Goal: Task Accomplishment & Management: Manage account settings

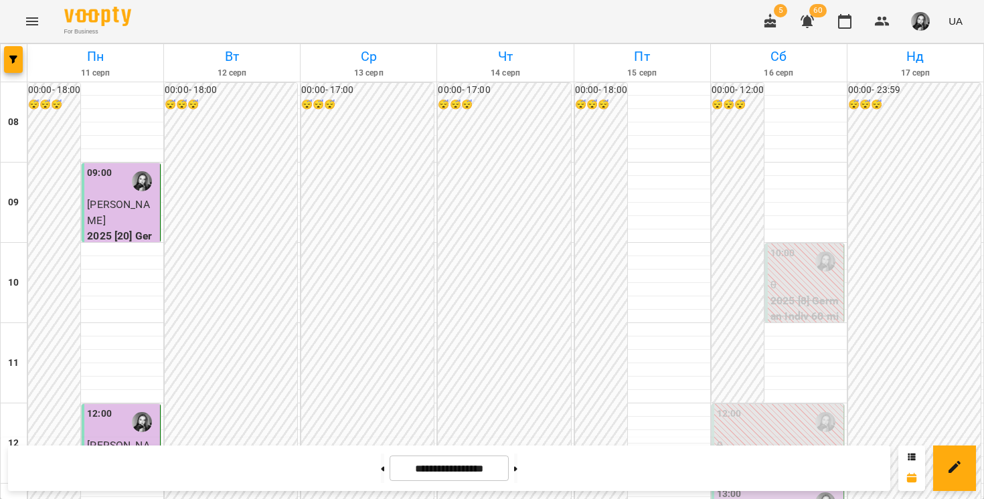
scroll to position [388, 0]
click at [517, 478] on button at bounding box center [515, 468] width 3 height 29
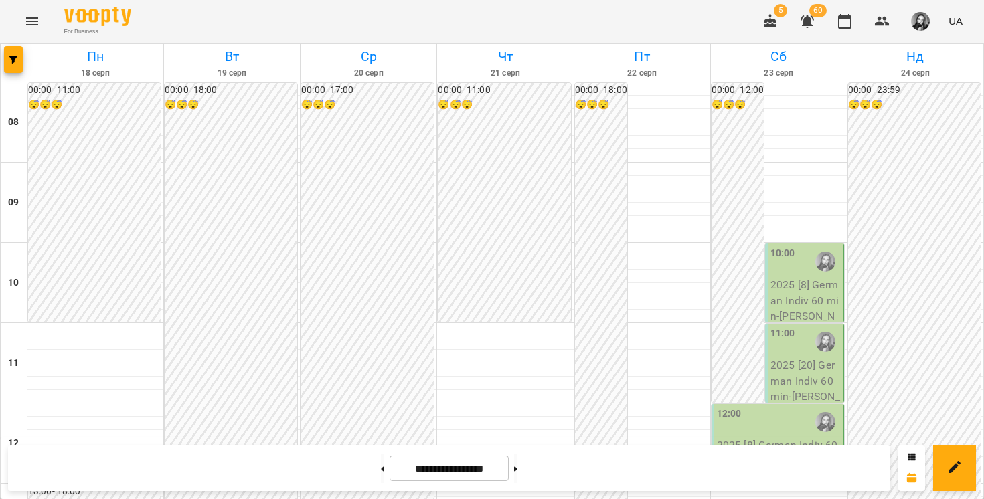
scroll to position [563, 0]
click at [517, 469] on button at bounding box center [515, 468] width 3 height 29
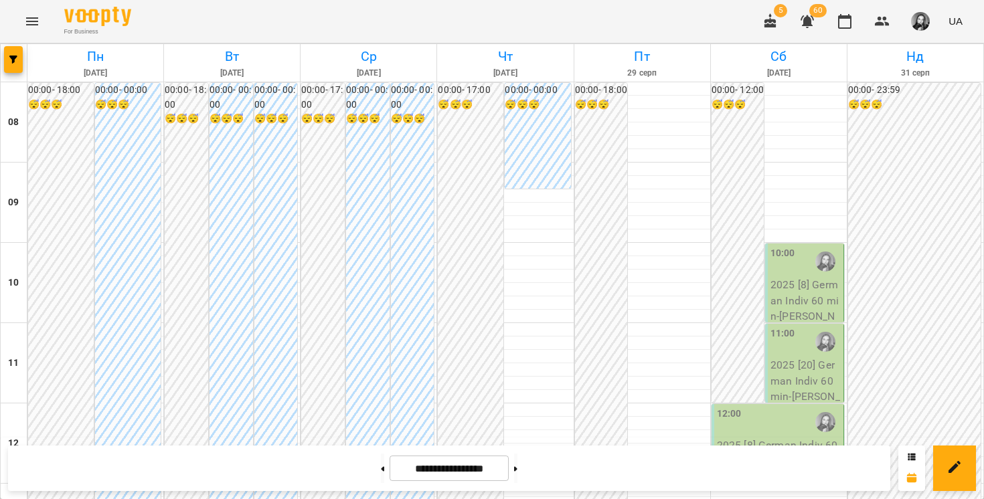
scroll to position [397, 0]
click at [381, 474] on button at bounding box center [382, 468] width 3 height 29
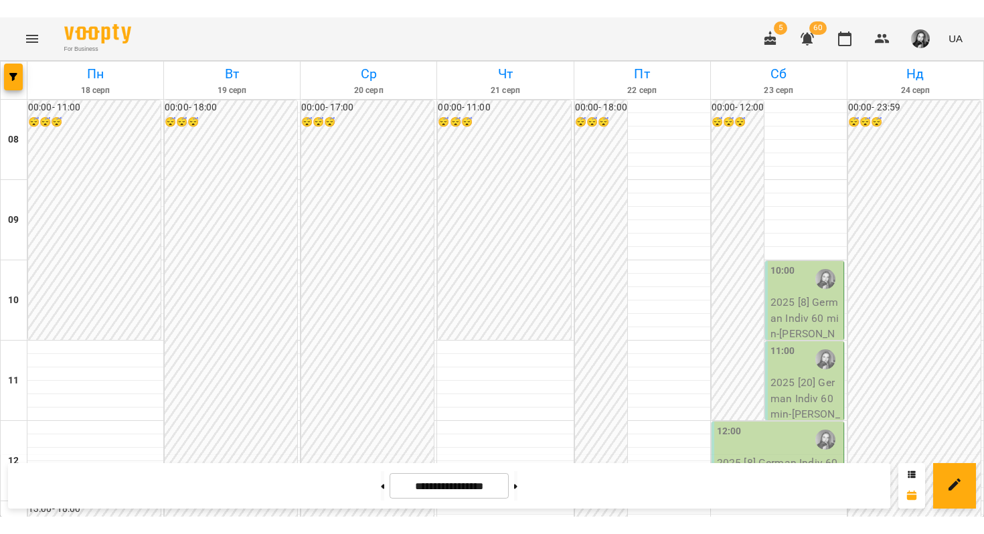
scroll to position [610, 0]
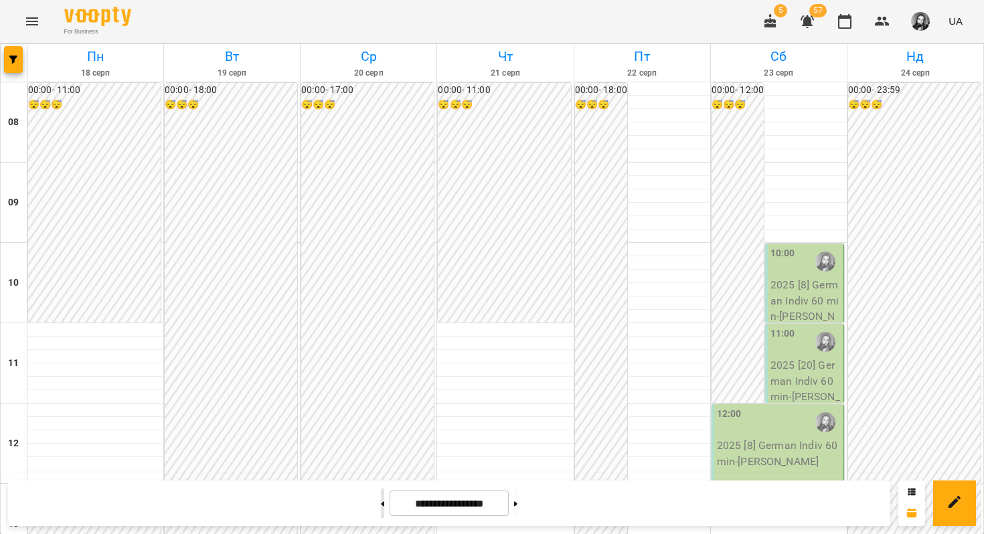
click at [381, 498] on button at bounding box center [382, 502] width 3 height 29
type input "**********"
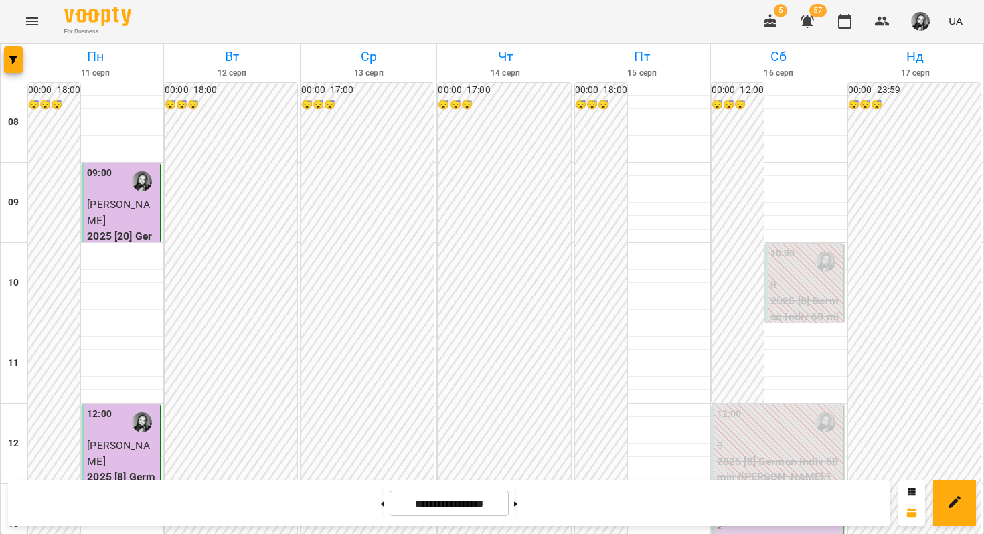
scroll to position [242, 0]
click at [770, 487] on div "13:00" at bounding box center [779, 502] width 124 height 31
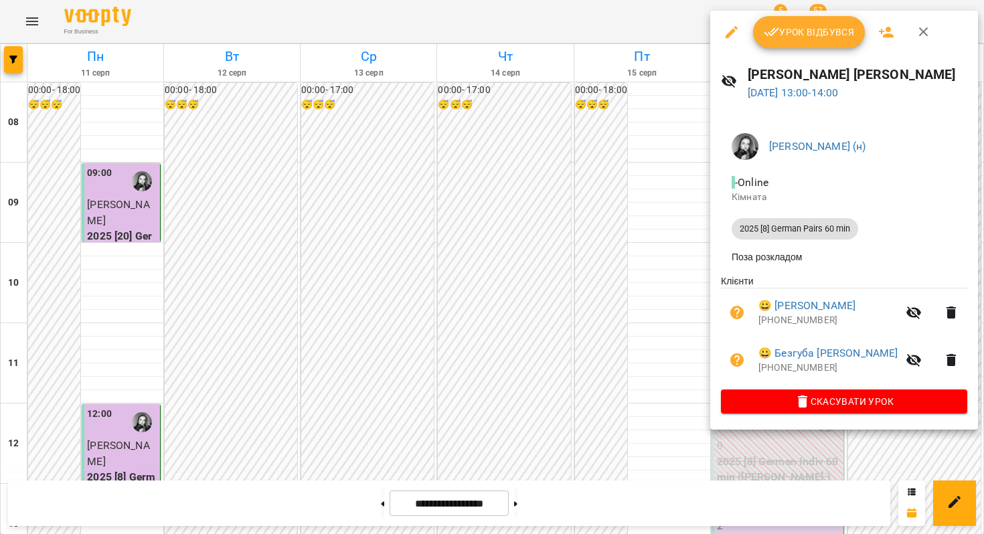
click at [839, 41] on button "Урок відбувся" at bounding box center [809, 32] width 112 height 32
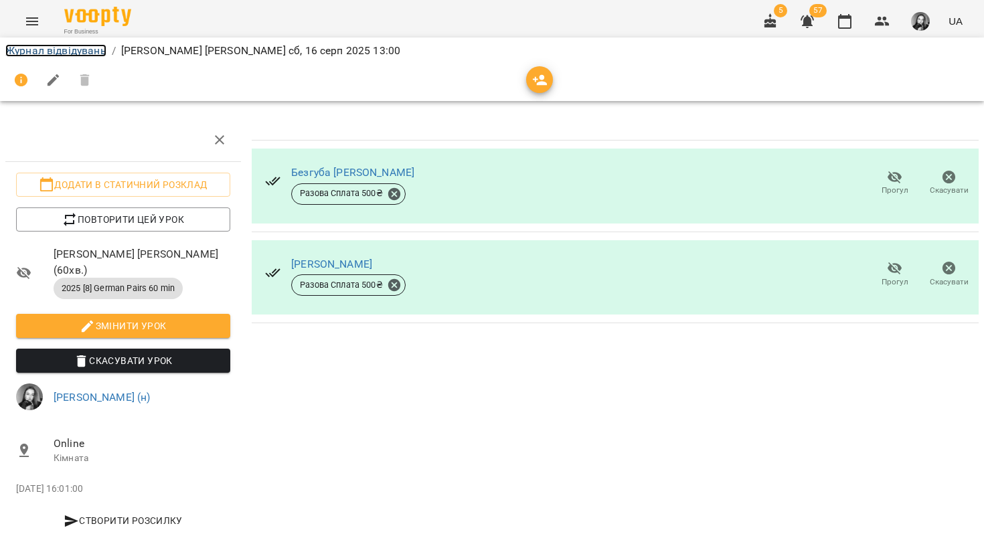
click at [88, 50] on link "Журнал відвідувань" at bounding box center [55, 50] width 101 height 13
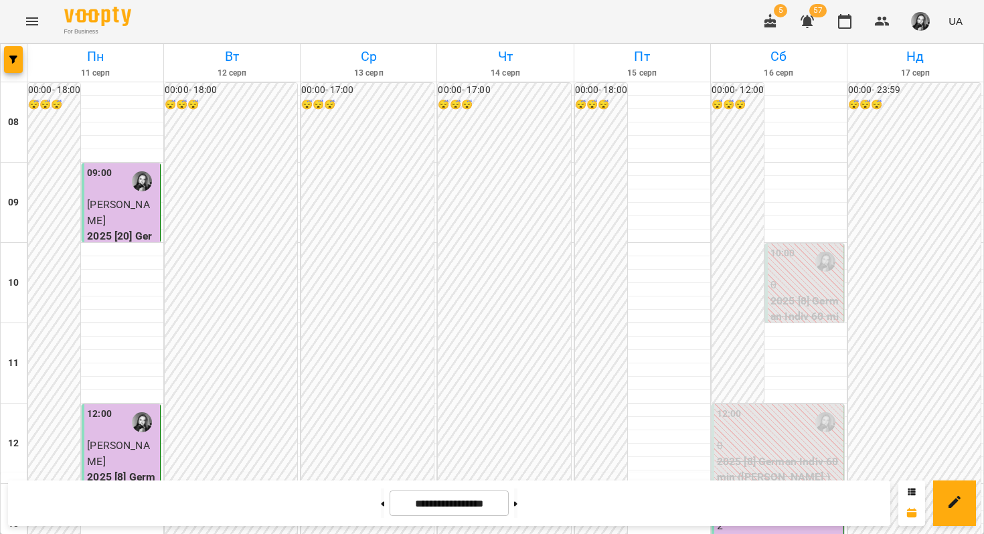
scroll to position [389, 0]
click at [517, 498] on button at bounding box center [515, 502] width 3 height 29
type input "**********"
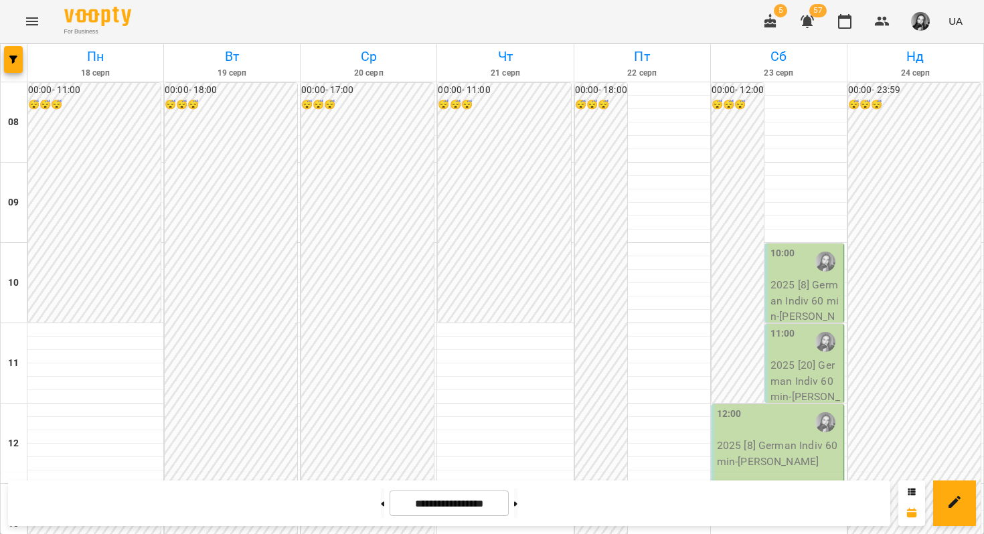
scroll to position [753, 0]
